Goal: Check status: Check status

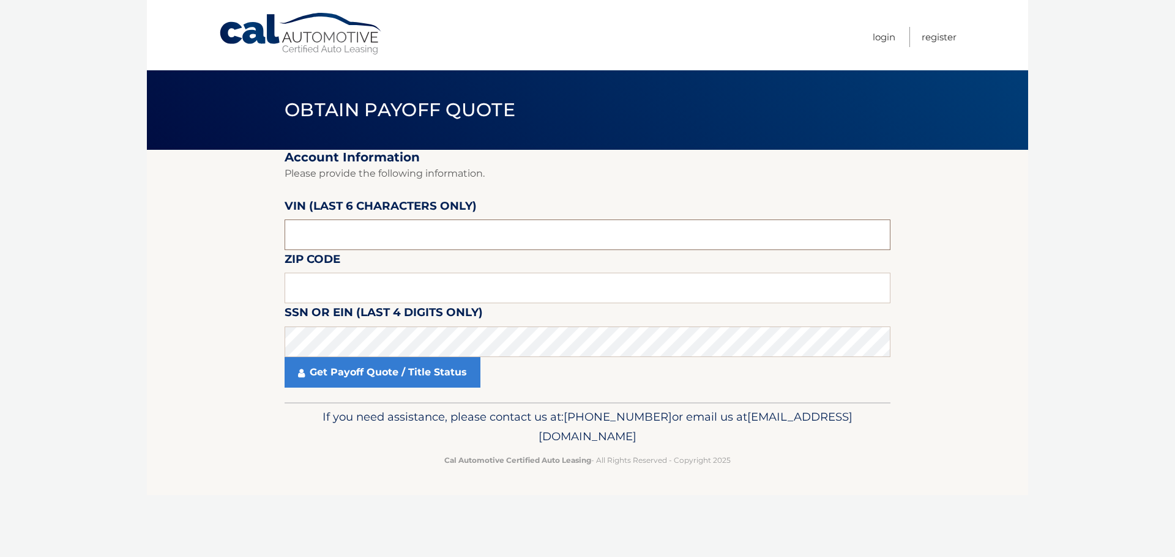
click at [345, 228] on input "text" at bounding box center [587, 235] width 606 height 31
paste input "130840"
type input "130840"
click at [341, 283] on input "text" at bounding box center [587, 288] width 606 height 31
type input "11426"
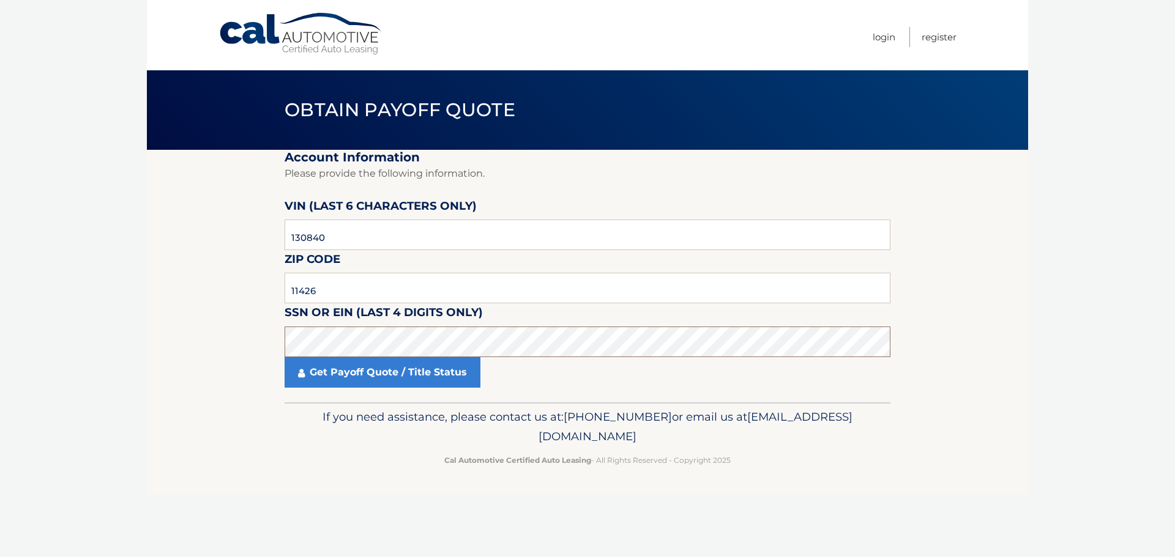
click button "For Originating Dealer" at bounding box center [0, 0] width 0 height 0
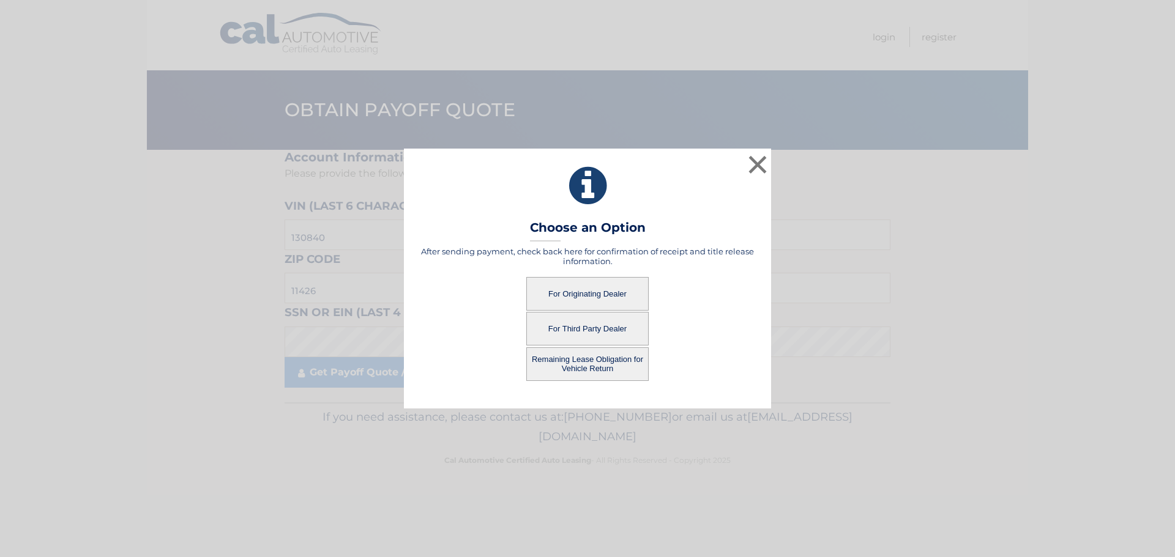
click at [563, 297] on button "For Originating Dealer" at bounding box center [587, 294] width 122 height 34
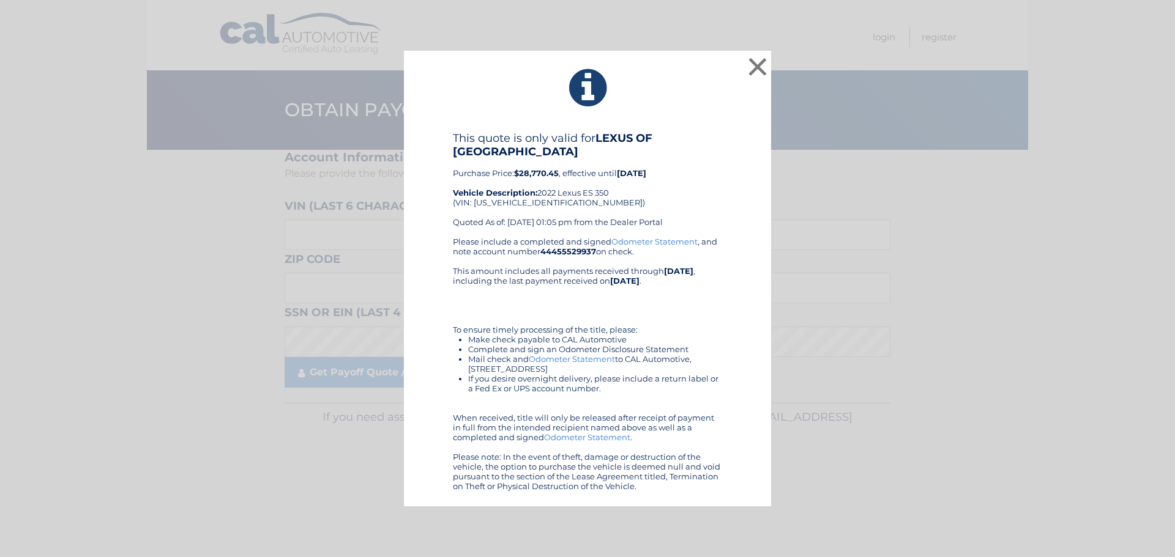
click at [451, 234] on div "This quote is only valid for LEXUS OF SMITHTOWN Purchase Price: $28,770.45 , ef…" at bounding box center [587, 312] width 336 height 360
click at [749, 66] on button "×" at bounding box center [757, 66] width 24 height 24
